Goal: Communication & Community: Answer question/provide support

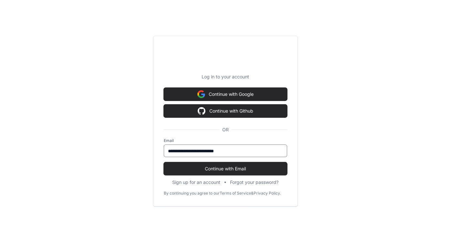
type input "**********"
click at [164, 162] on button "Continue with Email" at bounding box center [225, 168] width 123 height 13
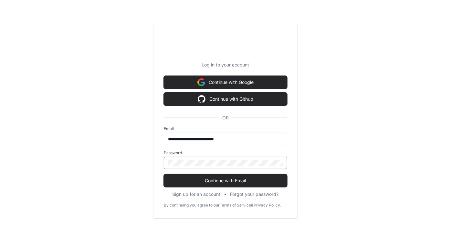
click at [164, 174] on button "Continue with Email" at bounding box center [225, 180] width 123 height 13
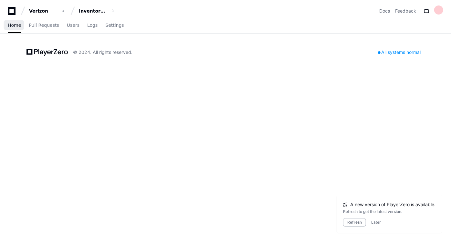
click at [15, 26] on span "Home" at bounding box center [14, 25] width 13 height 4
click at [111, 12] on span "button" at bounding box center [112, 11] width 5 height 5
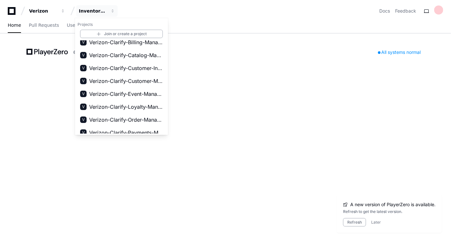
scroll to position [58, 0]
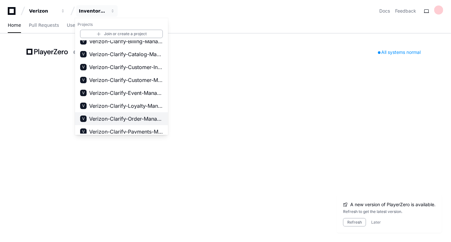
click at [127, 119] on span "Verizon-Clarify-Order-Management" at bounding box center [126, 119] width 74 height 8
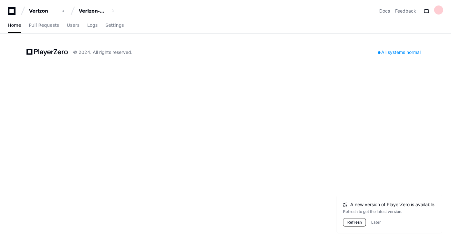
click at [356, 223] on button "Refresh" at bounding box center [354, 222] width 23 height 8
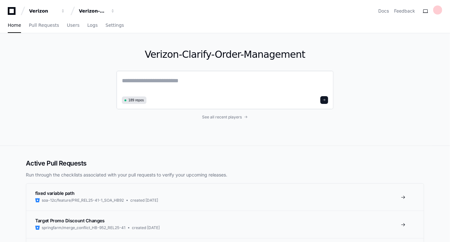
click at [123, 79] on textarea at bounding box center [225, 85] width 206 height 18
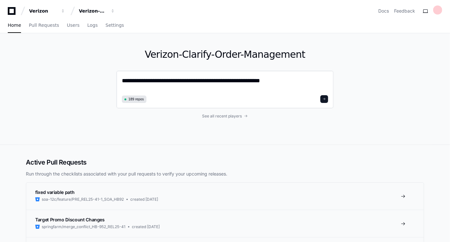
type textarea "**********"
click at [326, 97] on button at bounding box center [324, 99] width 8 height 8
click at [324, 99] on span at bounding box center [323, 99] width 3 height 3
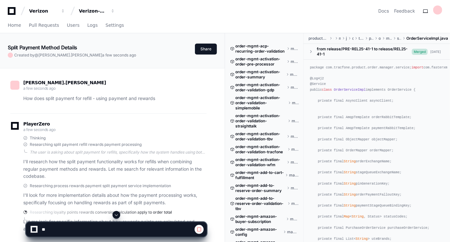
click at [216, 139] on div "[PERSON_NAME].[PERSON_NAME] a few seconds ago How does split payment for refill…" at bounding box center [112, 157] width 209 height 179
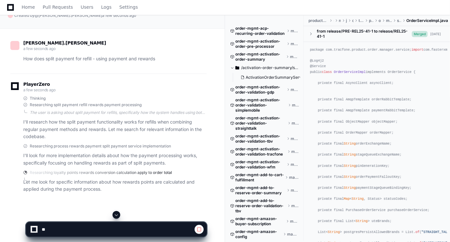
scroll to position [105, 0]
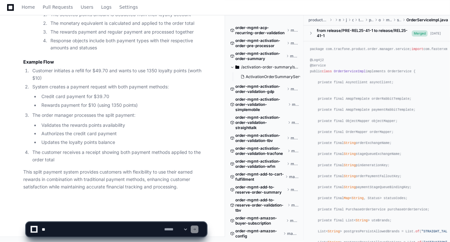
scroll to position [960, 0]
click at [106, 229] on textarea at bounding box center [101, 230] width 122 height 14
click at [71, 229] on textarea at bounding box center [101, 230] width 122 height 14
type textarea "**********"
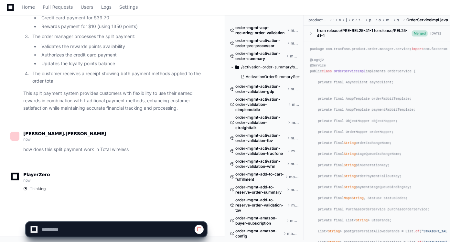
scroll to position [1039, 0]
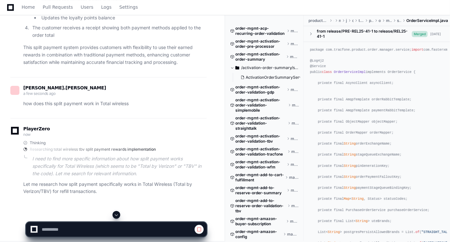
scroll to position [1090, 0]
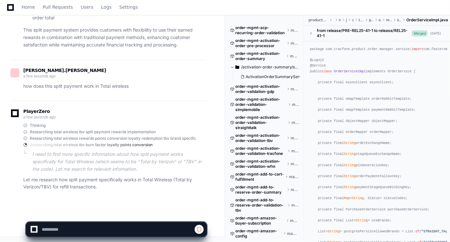
scroll to position [1103, 0]
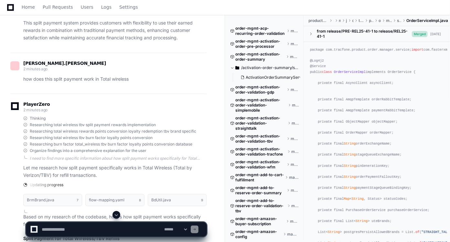
click at [210, 146] on div "[PERSON_NAME].[PERSON_NAME] 4 minutes ago How does split payment for refill - u…" at bounding box center [112, 12] width 209 height 2093
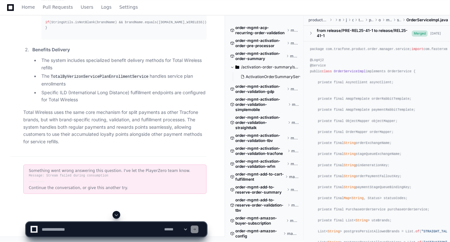
scroll to position [1982, 0]
click at [100, 228] on textarea at bounding box center [101, 230] width 122 height 14
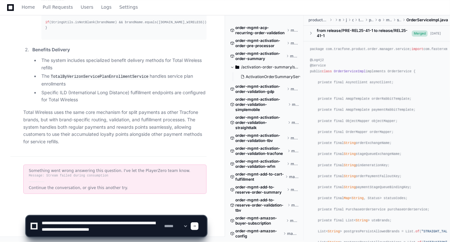
type textarea "**********"
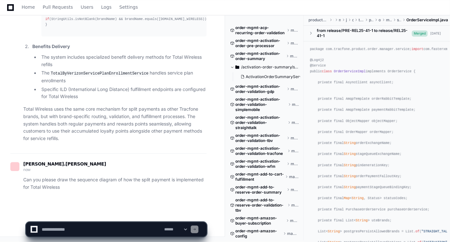
scroll to position [0, 0]
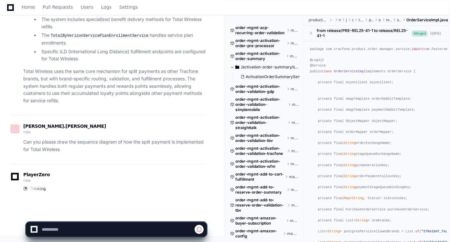
scroll to position [2024, 0]
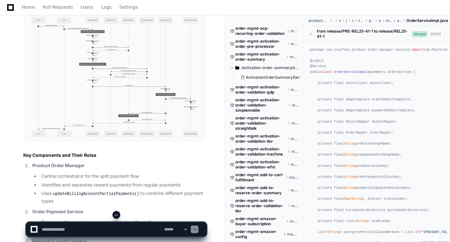
scroll to position [2200, 0]
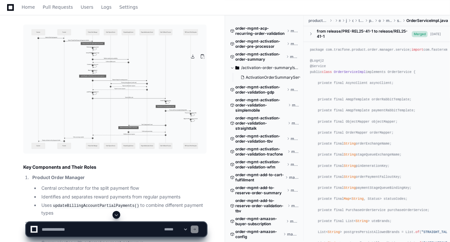
click at [136, 122] on img at bounding box center [114, 89] width 183 height 129
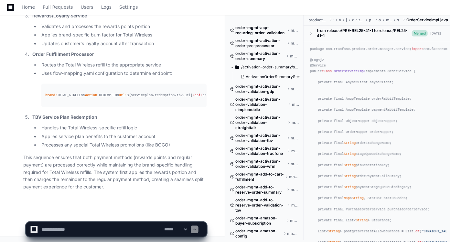
scroll to position [2476, 0]
click at [86, 228] on textarea at bounding box center [101, 230] width 122 height 14
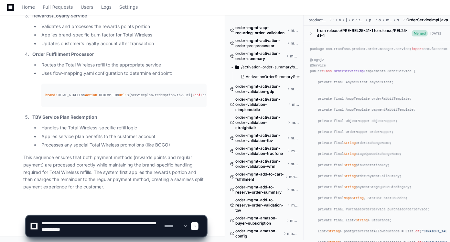
type textarea "**********"
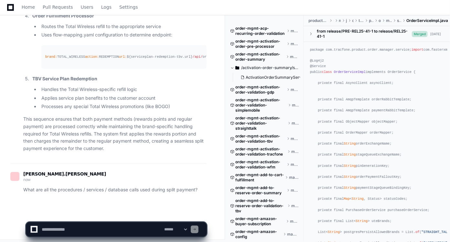
scroll to position [0, 0]
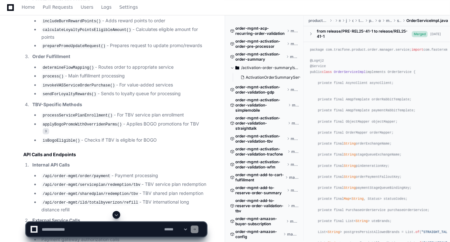
scroll to position [3501, 0]
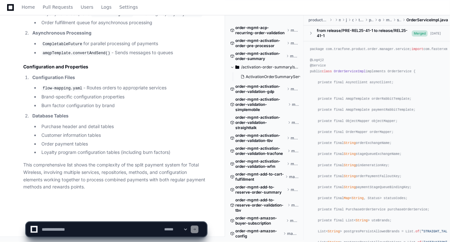
click at [105, 230] on textarea at bounding box center [101, 230] width 122 height 14
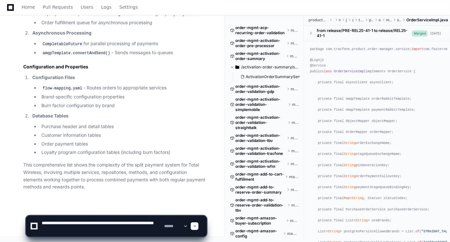
type textarea "**********"
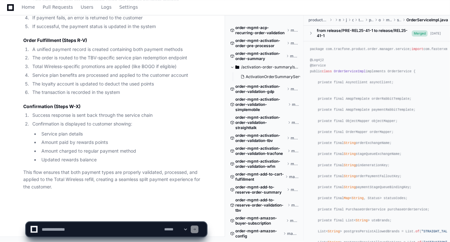
scroll to position [4488, 0]
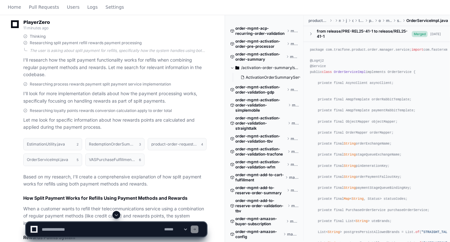
scroll to position [0, 0]
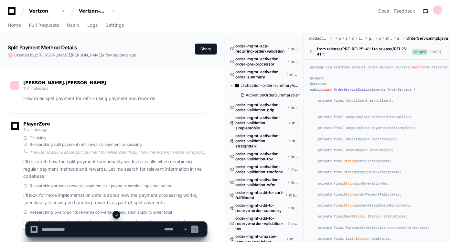
click at [101, 230] on textarea at bounding box center [101, 230] width 122 height 14
type textarea "**********"
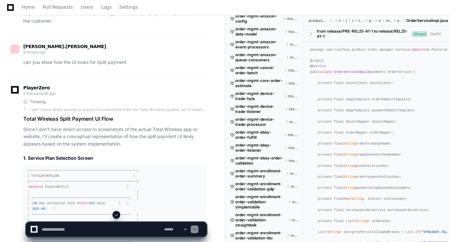
scroll to position [158, 0]
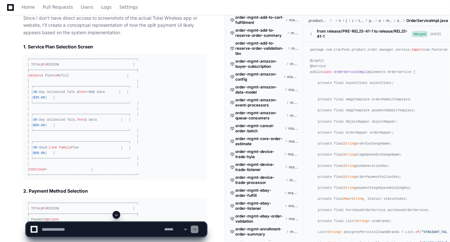
scroll to position [4797, 0]
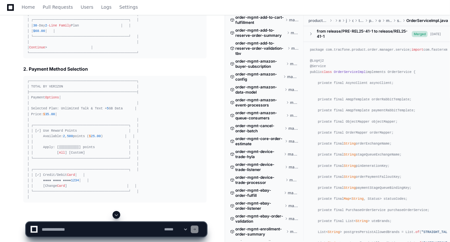
scroll to position [4886, 0]
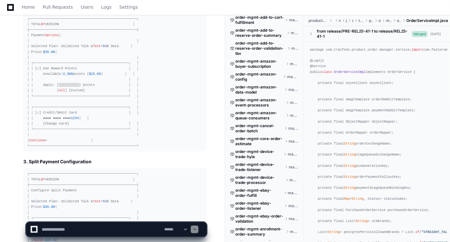
scroll to position [5001, 0]
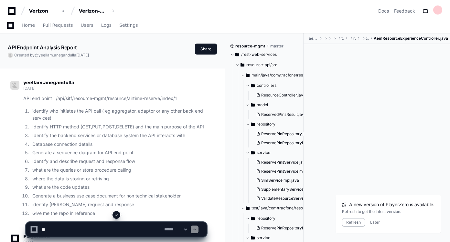
scroll to position [235, 0]
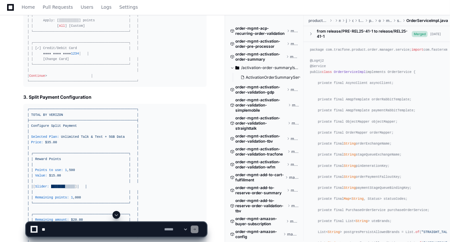
scroll to position [158, 0]
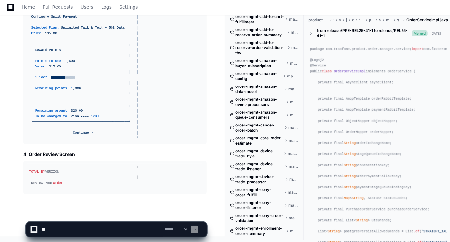
scroll to position [5124, 0]
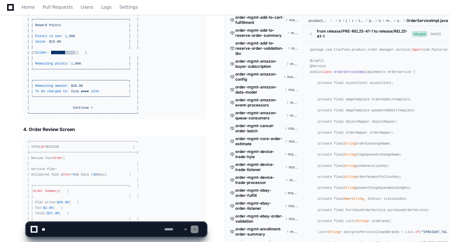
scroll to position [5190, 0]
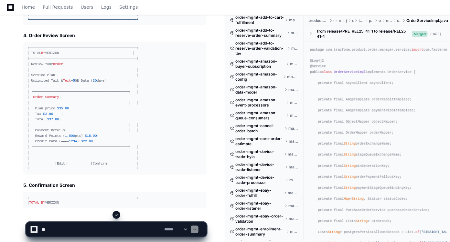
scroll to position [5257, 0]
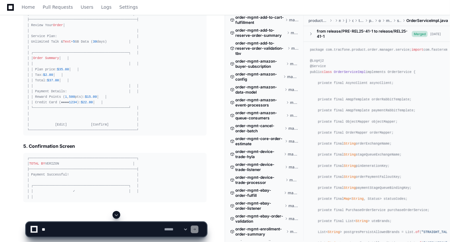
scroll to position [5290, 0]
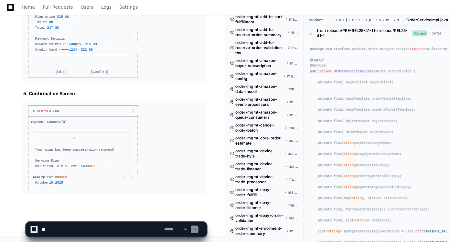
scroll to position [5334, 0]
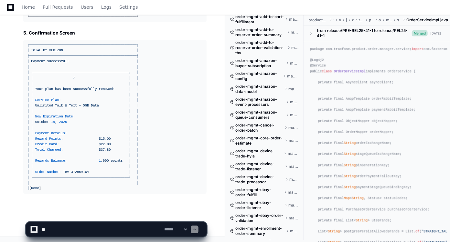
scroll to position [5395, 0]
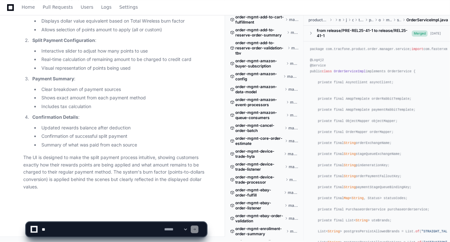
click at [91, 230] on textarea at bounding box center [101, 230] width 122 height 14
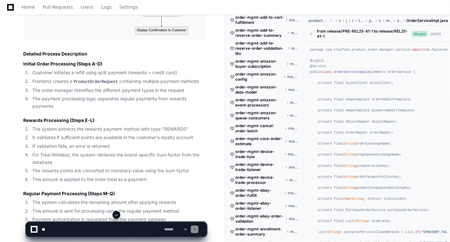
scroll to position [4263, 0]
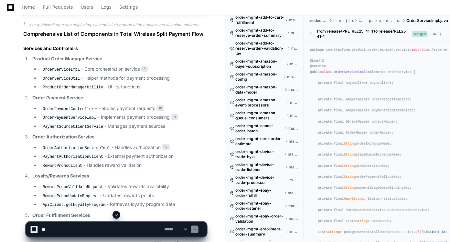
scroll to position [2712, 0]
